Goal: Task Accomplishment & Management: Use online tool/utility

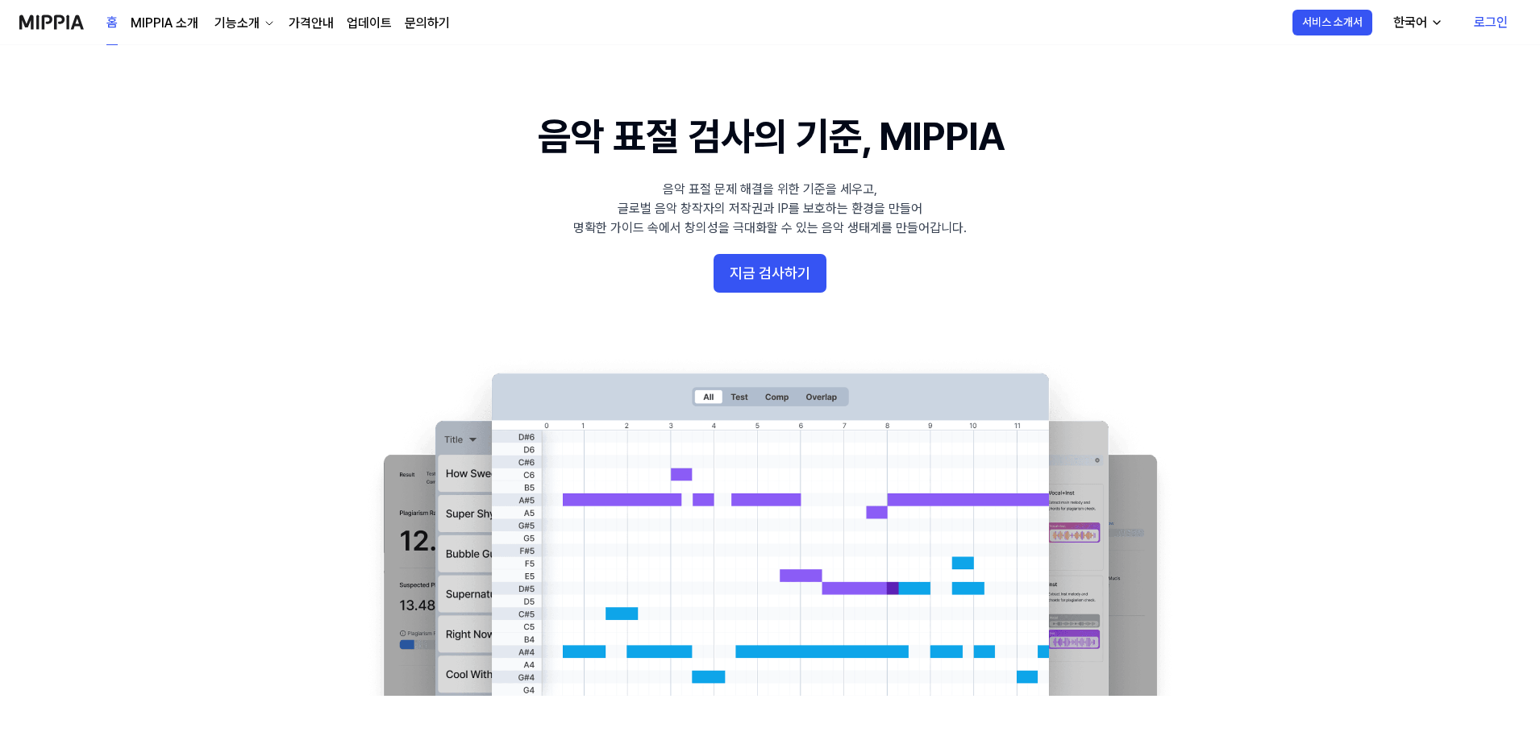
click at [1487, 26] on link "로그인" at bounding box center [1491, 22] width 60 height 45
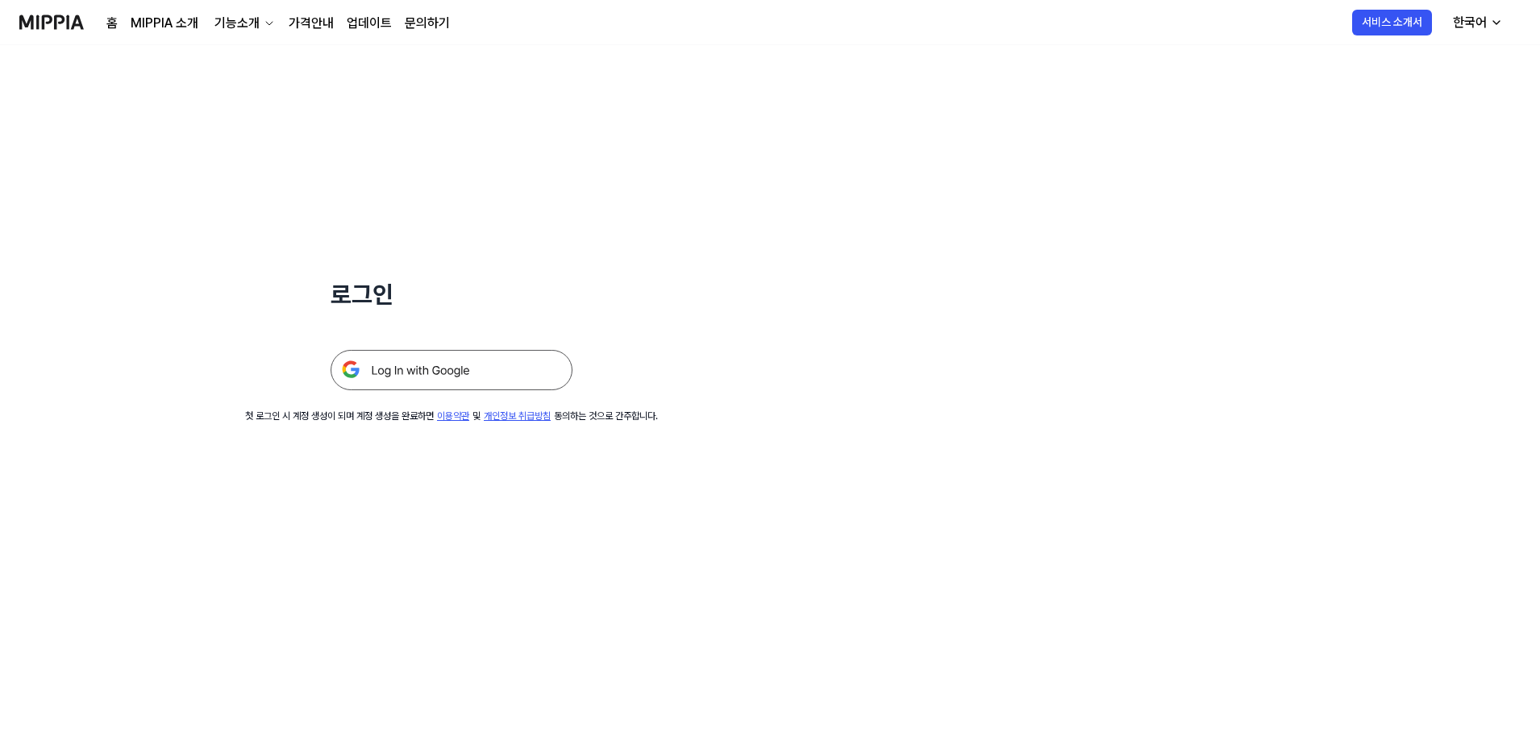
click at [435, 368] on img at bounding box center [452, 370] width 242 height 40
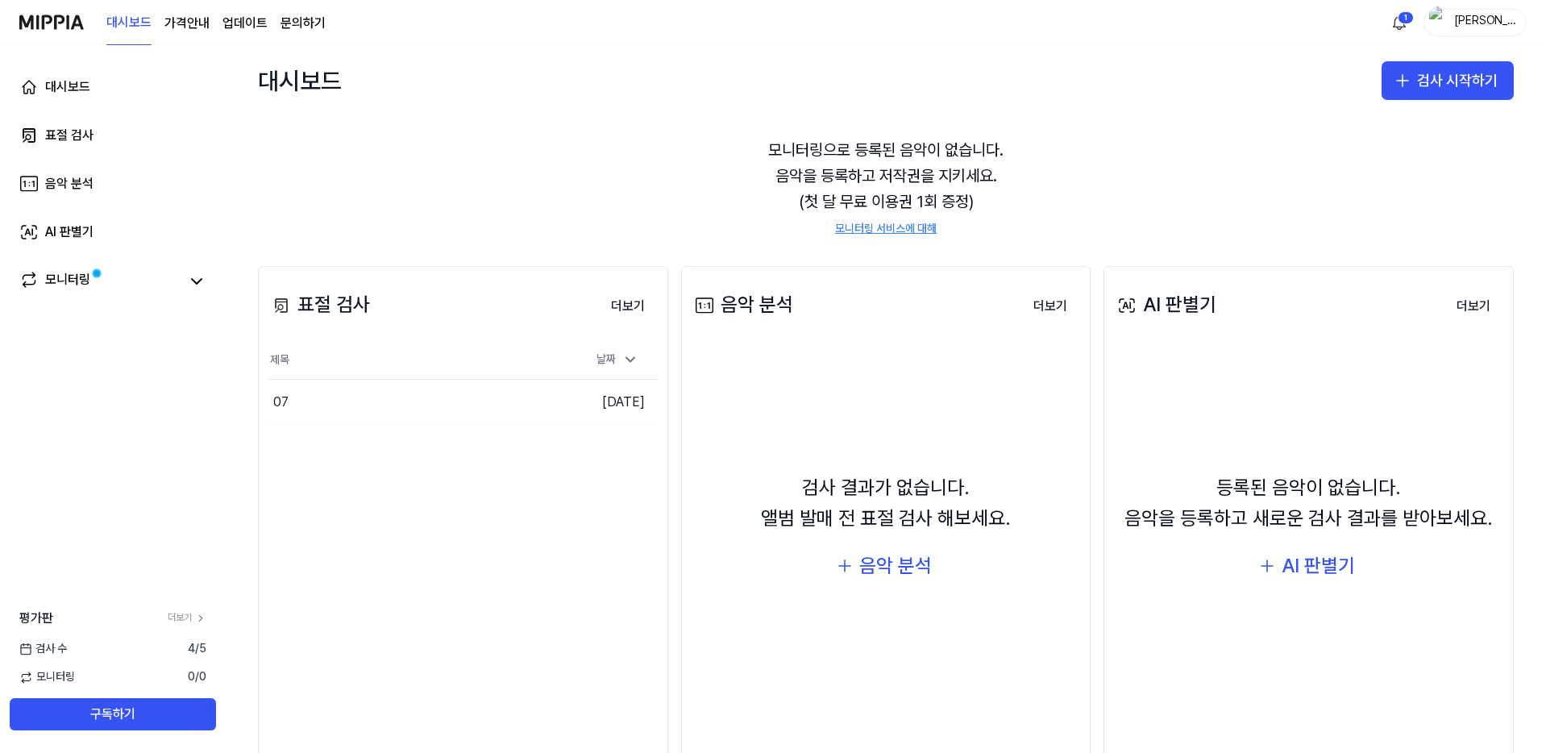
scroll to position [89, 0]
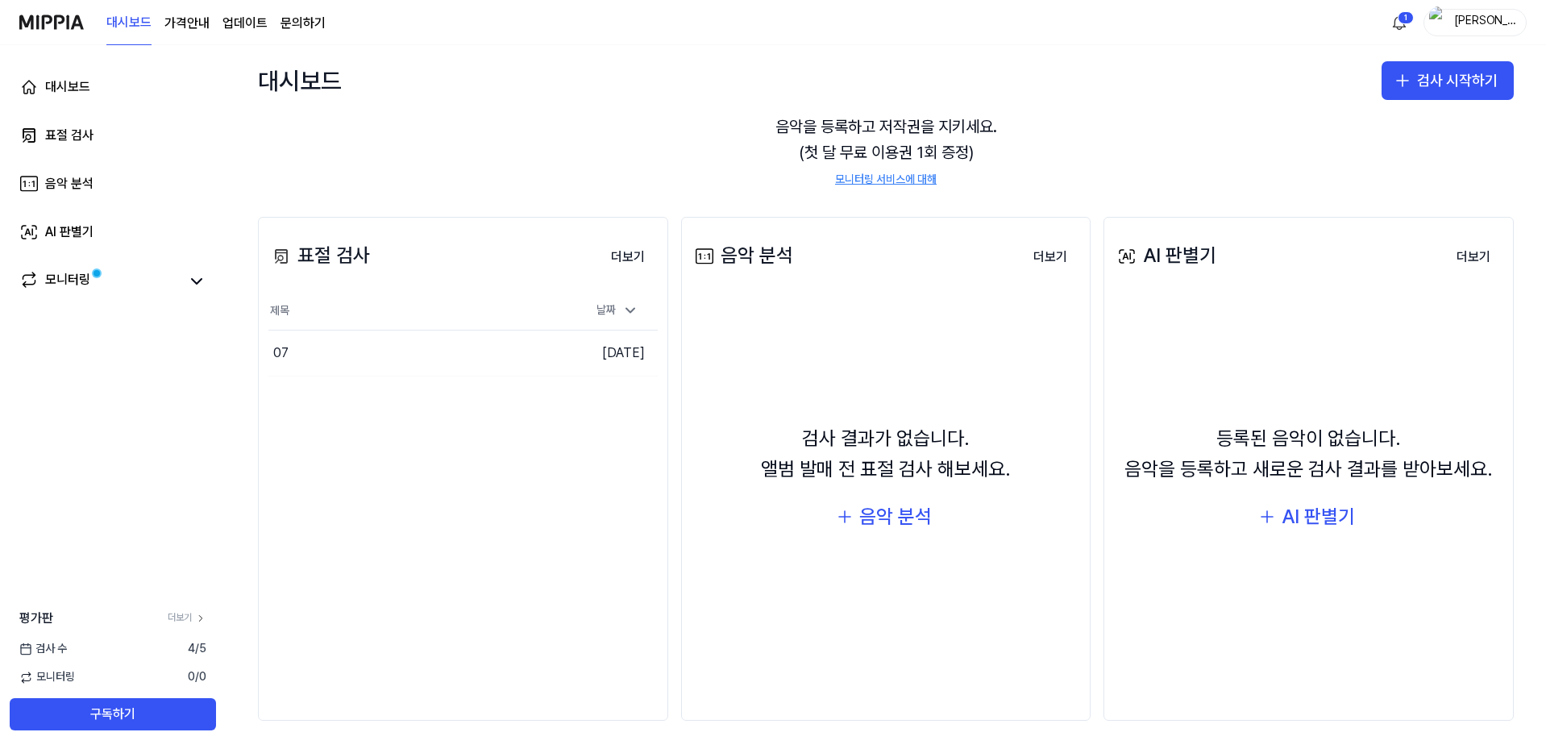
click at [581, 391] on div "표절 검사 더보기 표절 검사 제목 날짜 07 이동하기 [DATE] 더보기" at bounding box center [463, 469] width 410 height 504
click at [1422, 89] on button "검사 시작하기" at bounding box center [1448, 80] width 132 height 39
click at [1407, 127] on button "표절 검사" at bounding box center [1410, 124] width 179 height 29
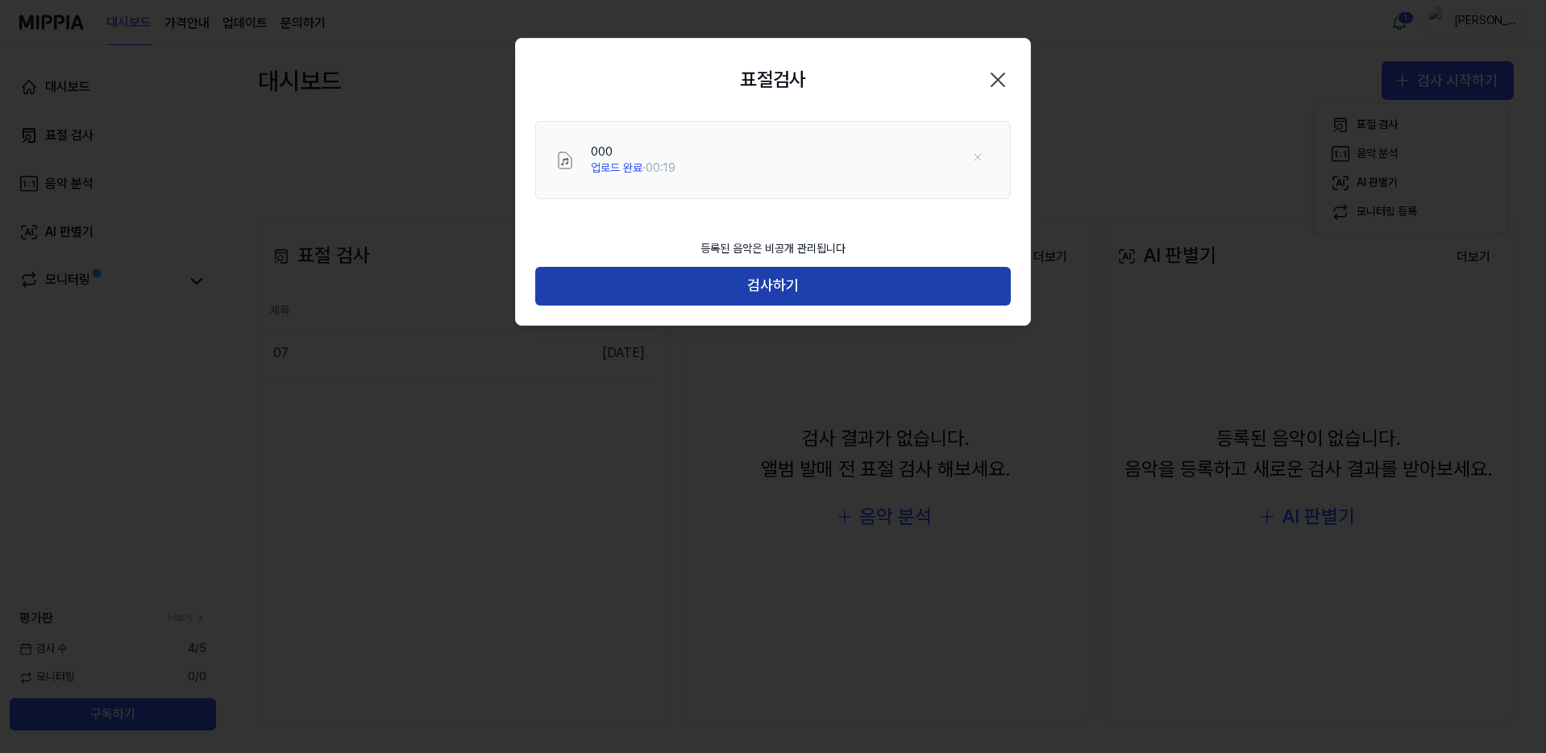
click at [844, 285] on button "검사하기" at bounding box center [773, 286] width 476 height 39
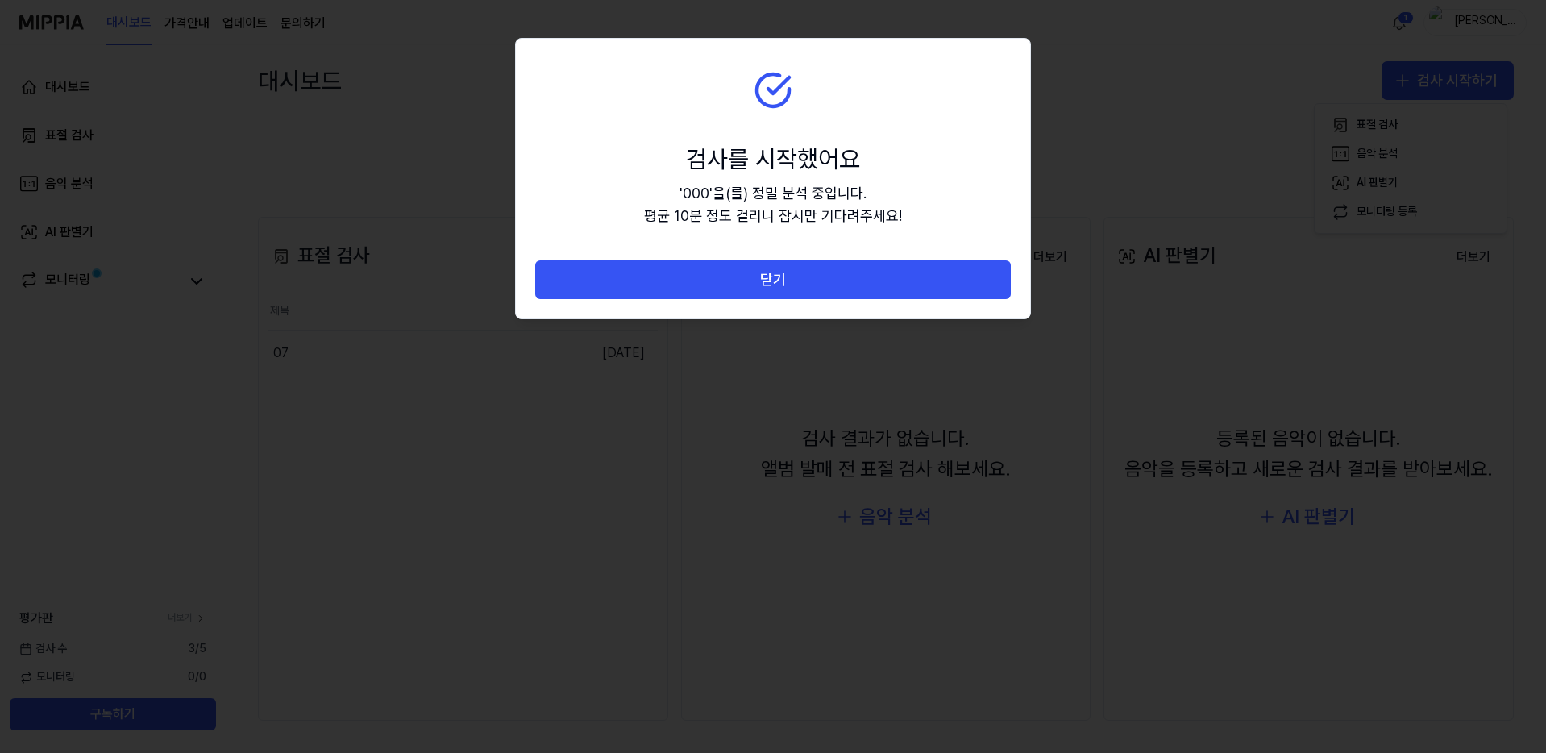
click at [844, 285] on button "닫기" at bounding box center [773, 279] width 476 height 39
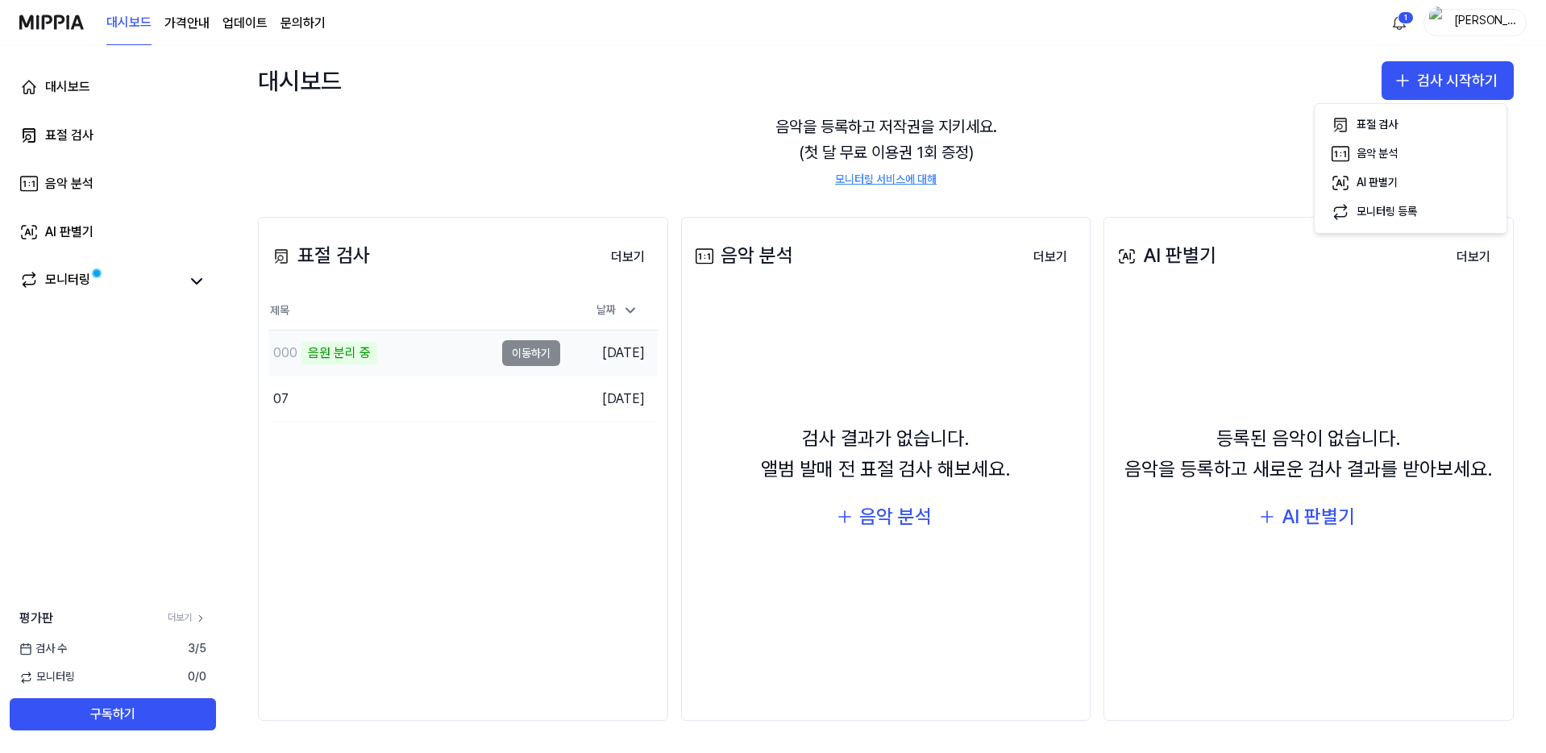
click at [404, 352] on div "000 음원 분리 중" at bounding box center [381, 353] width 226 height 45
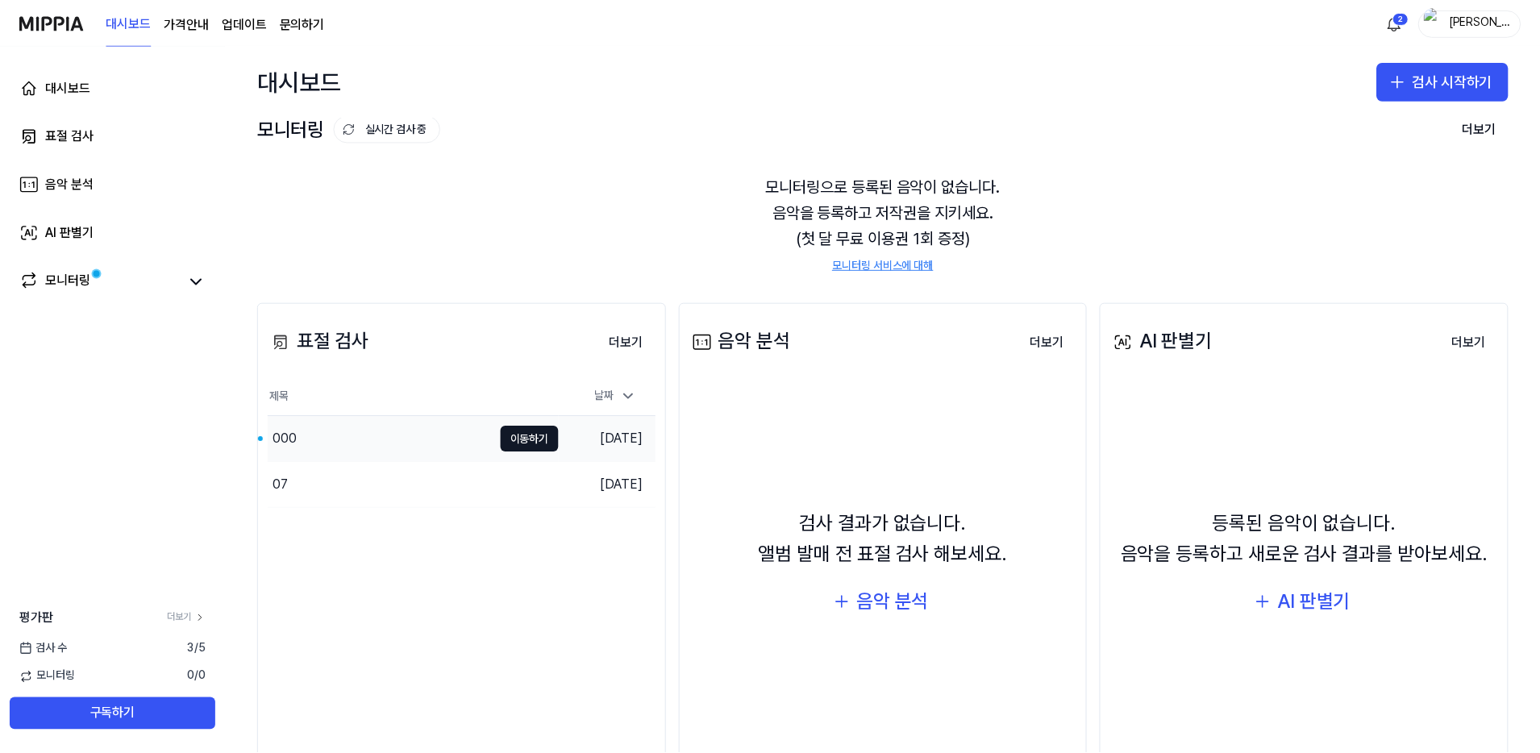
scroll to position [0, 0]
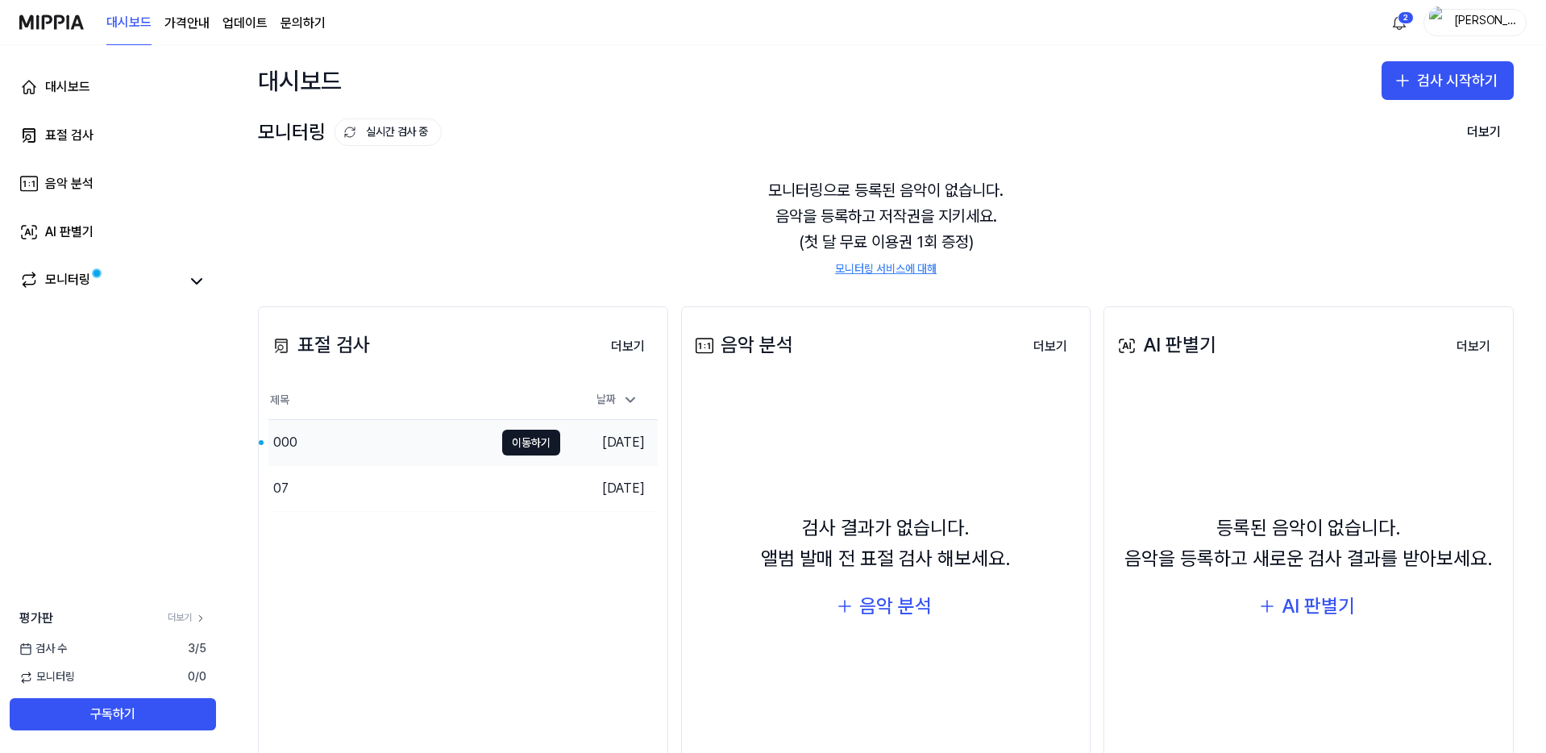
click at [434, 447] on div "000" at bounding box center [381, 442] width 226 height 45
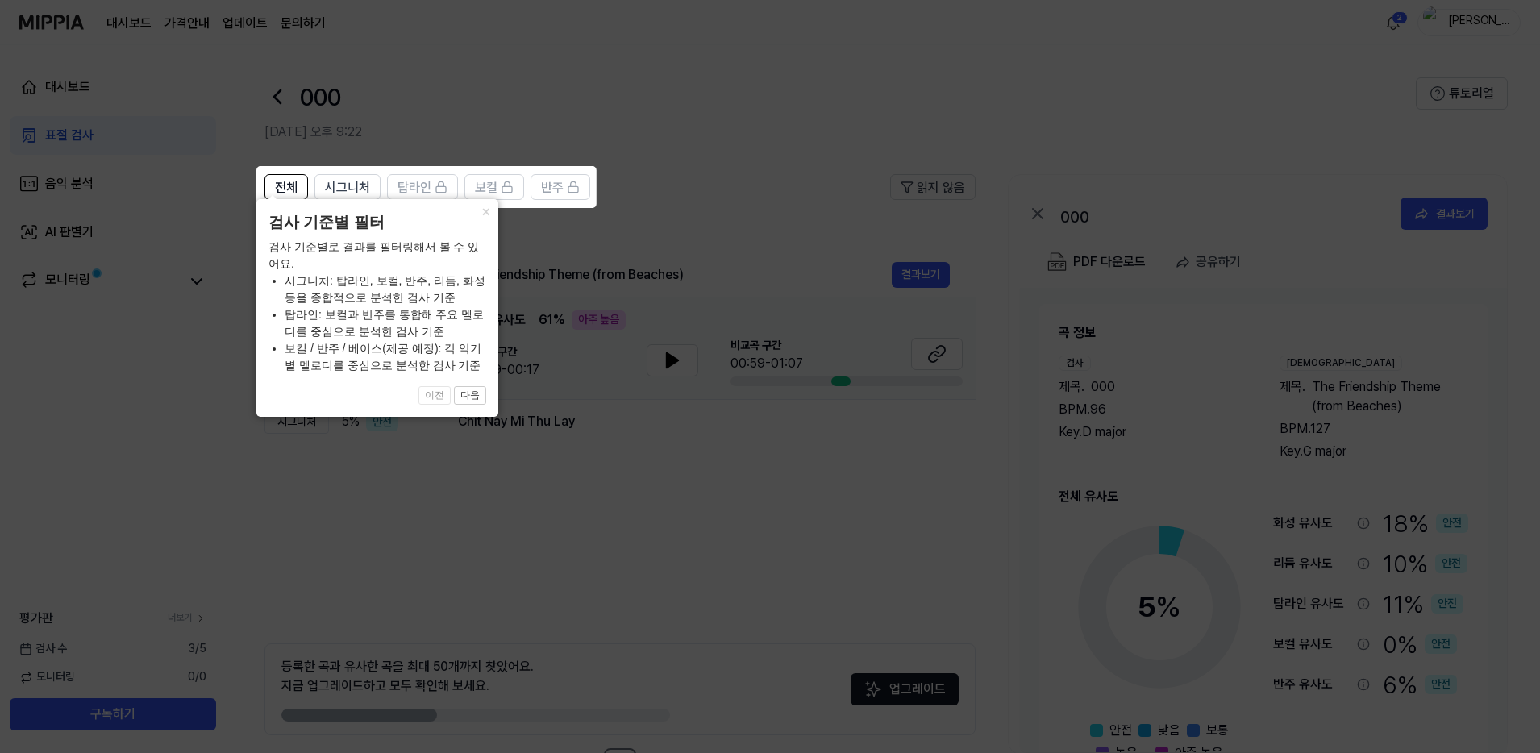
click at [467, 296] on li "시그니처: 탑라인, 보컬, 반주, 리듬, 화성 등을 종합적으로 분석한 검사 기준" at bounding box center [386, 289] width 202 height 34
click at [491, 222] on button "×" at bounding box center [485, 210] width 26 height 23
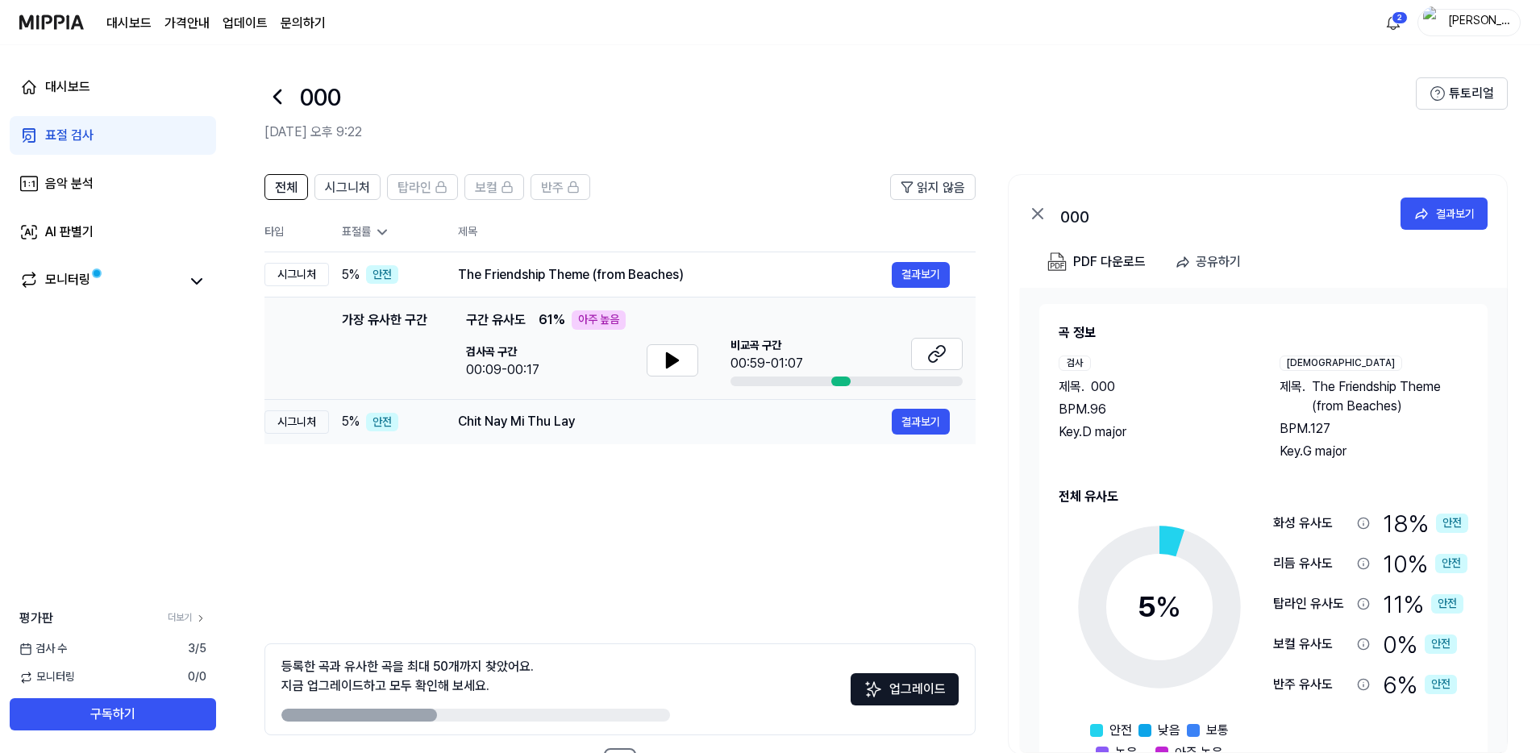
click at [619, 401] on td "Chit Nay Mi Thu Lay 결과보기" at bounding box center [703, 421] width 543 height 45
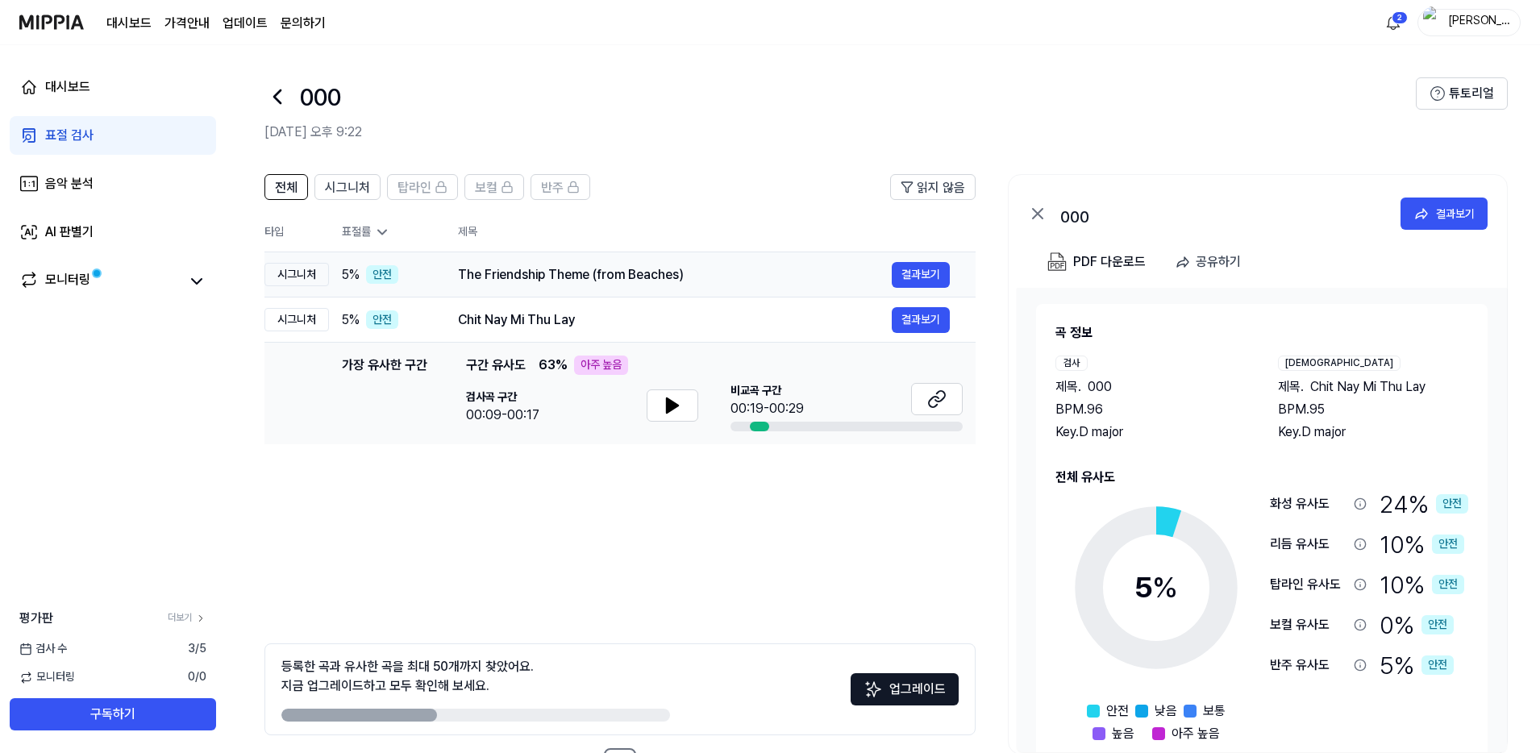
click at [647, 288] on td "The Friendship Theme (from Beaches) 결과보기" at bounding box center [703, 274] width 543 height 45
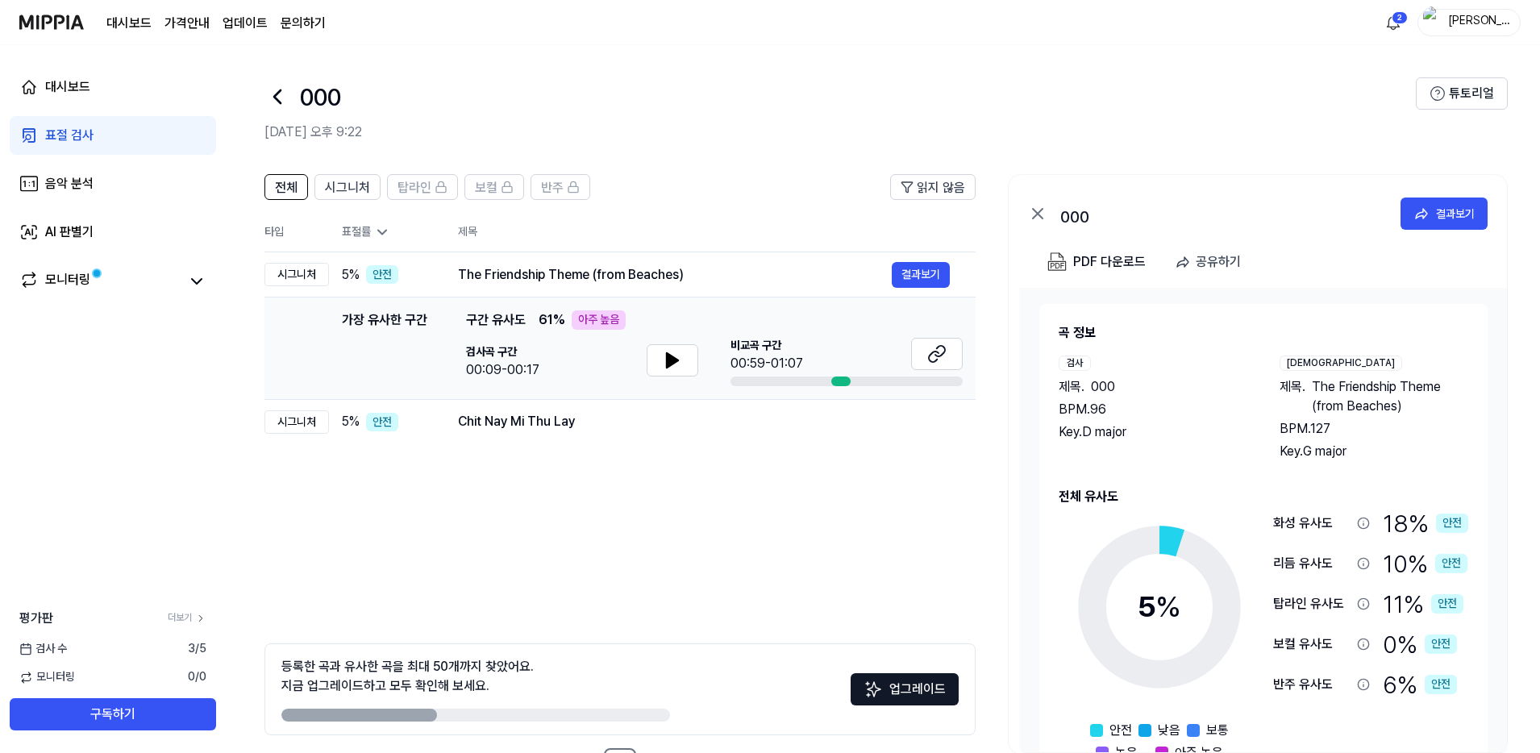
click at [899, 363] on div "[GEOGRAPHIC_DATA] 구간 00:59-01:07" at bounding box center [846, 355] width 232 height 35
click at [919, 360] on button at bounding box center [937, 354] width 52 height 32
click at [675, 372] on button at bounding box center [673, 360] width 52 height 32
click at [676, 367] on icon at bounding box center [672, 360] width 19 height 19
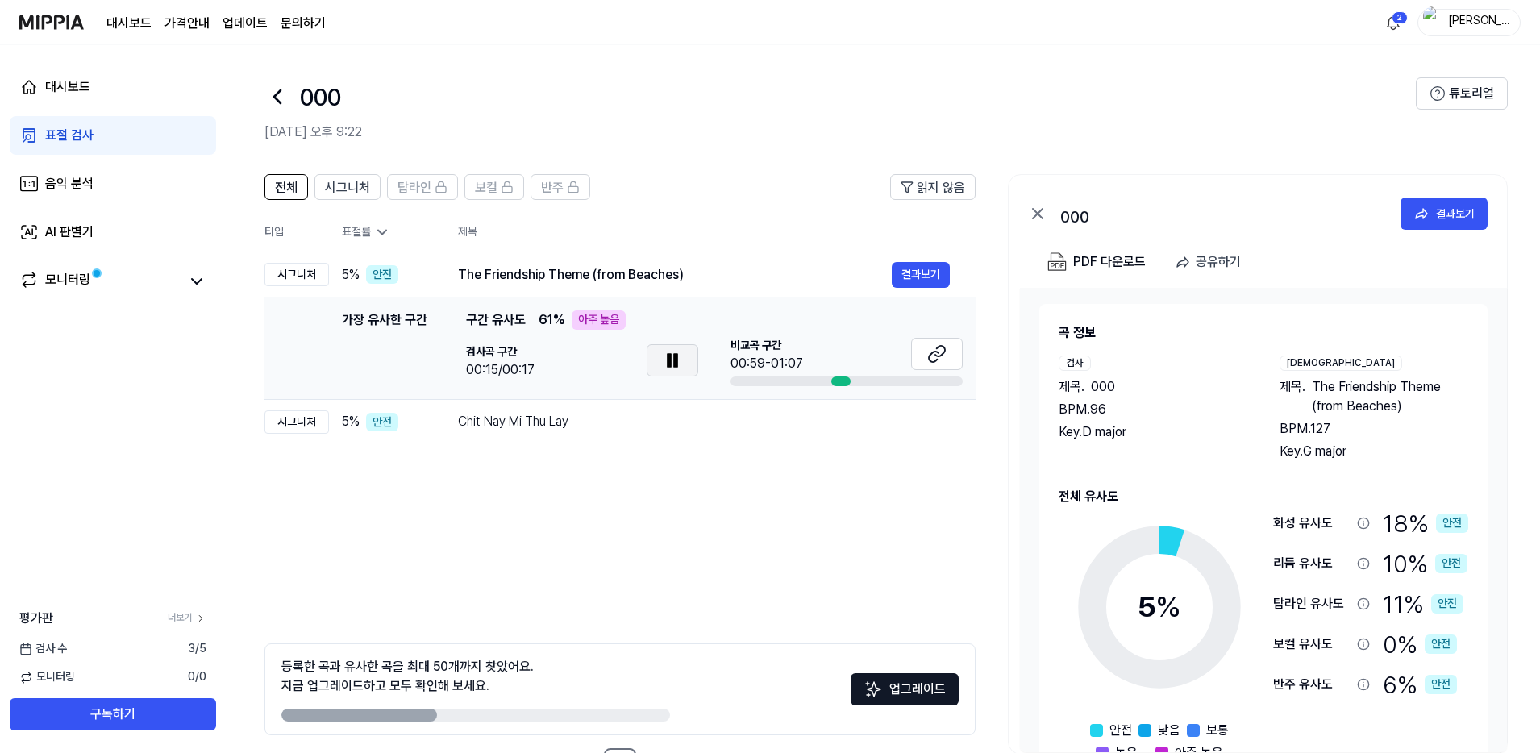
click at [676, 367] on icon at bounding box center [675, 360] width 3 height 13
click at [918, 351] on button at bounding box center [937, 354] width 52 height 32
click at [544, 422] on div "Chit Nay Mi Thu Lay" at bounding box center [675, 421] width 434 height 19
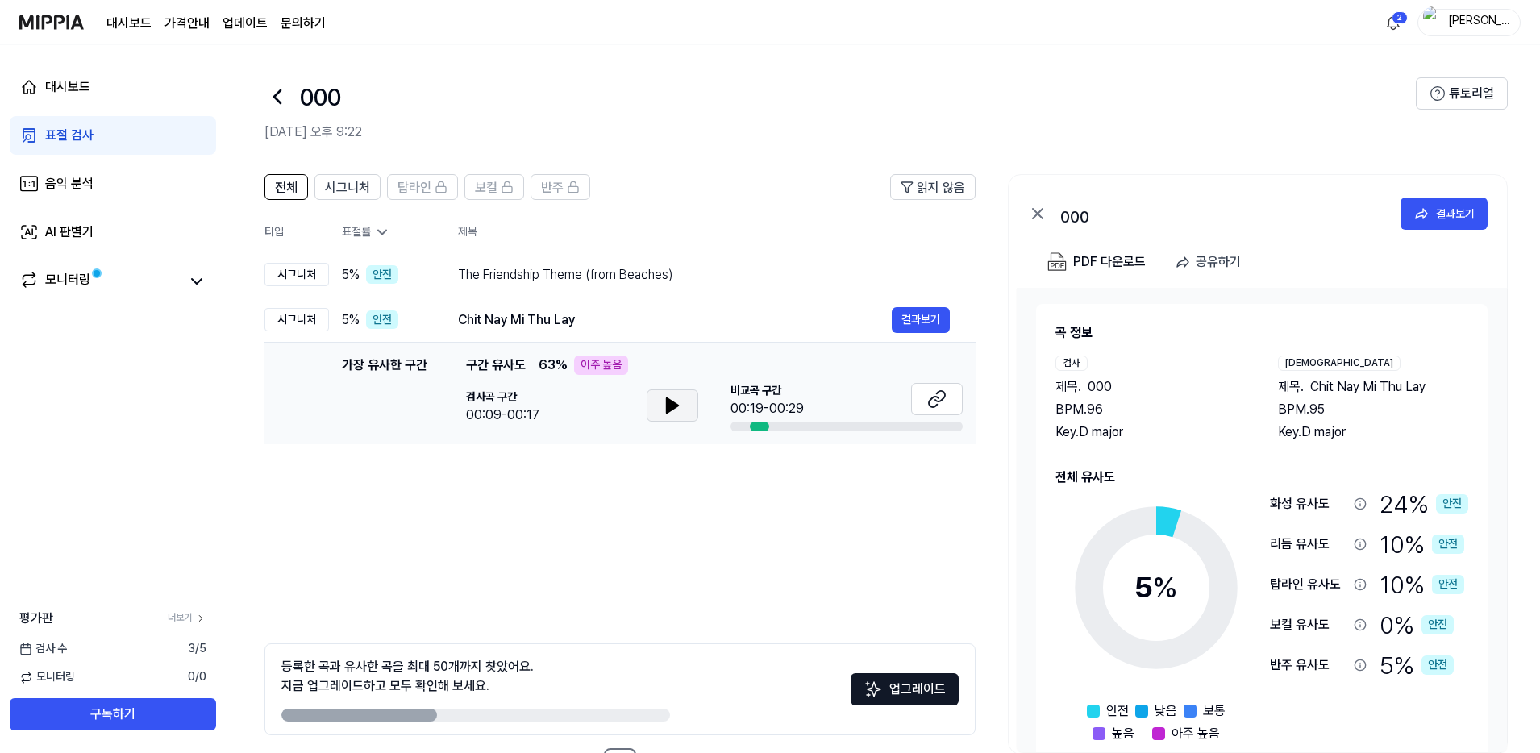
click at [692, 412] on button at bounding box center [673, 405] width 52 height 32
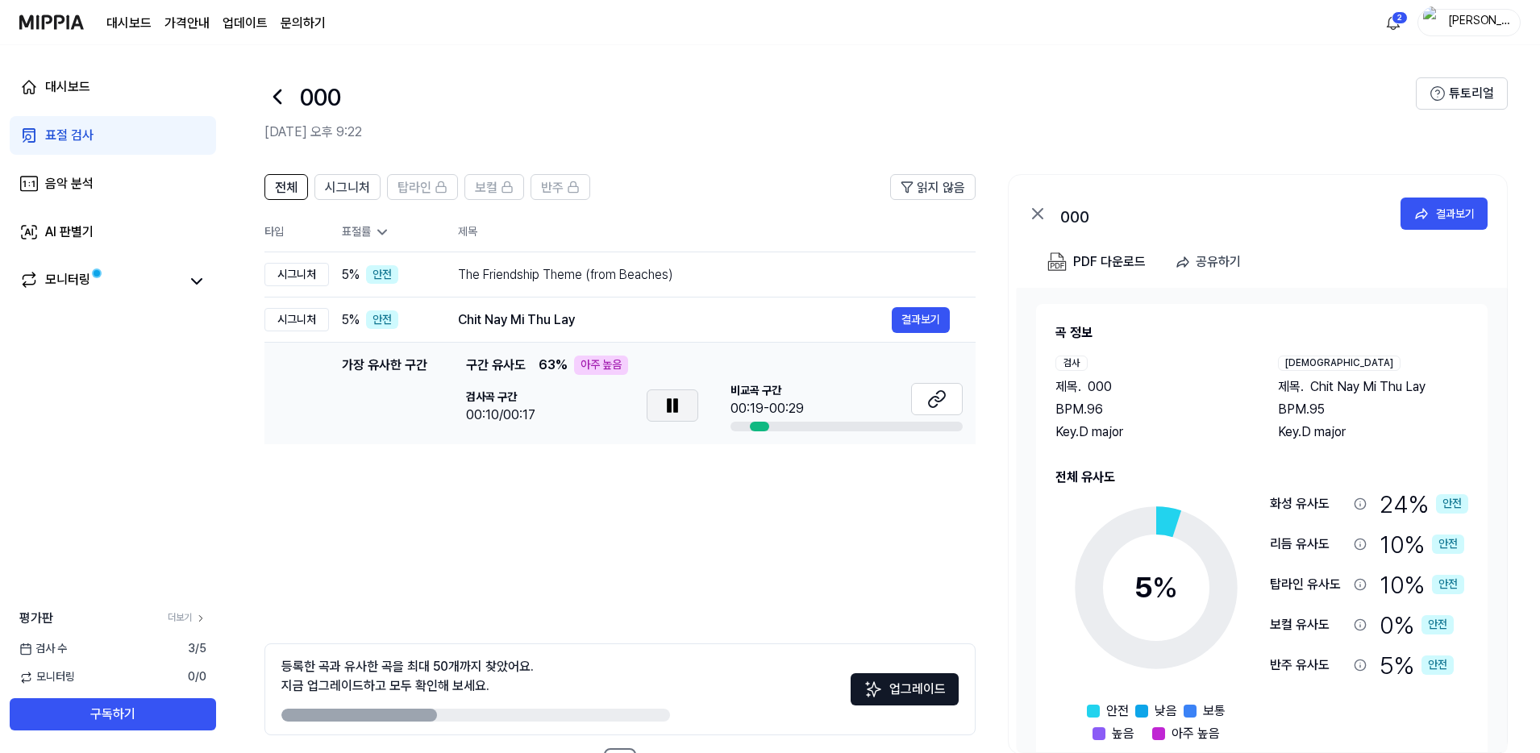
click at [667, 408] on icon at bounding box center [668, 405] width 3 height 13
click at [668, 408] on icon at bounding box center [668, 405] width 3 height 13
click at [671, 407] on icon at bounding box center [672, 405] width 19 height 19
click at [672, 415] on button at bounding box center [673, 405] width 52 height 32
click at [900, 401] on div "[GEOGRAPHIC_DATA] 구간 00:19-00:29" at bounding box center [846, 400] width 232 height 35
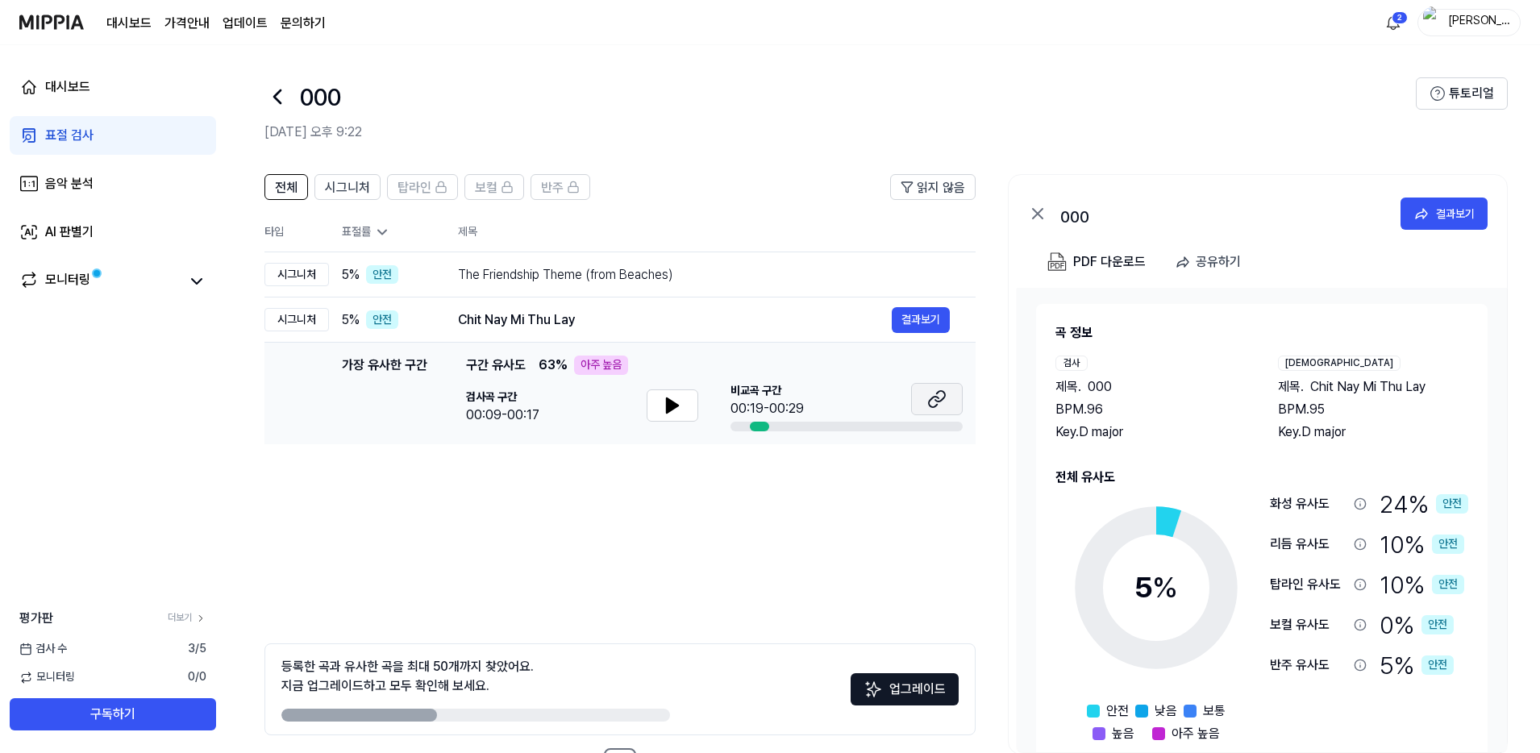
click at [918, 398] on button at bounding box center [937, 399] width 52 height 32
